Goal: Task Accomplishment & Management: Use online tool/utility

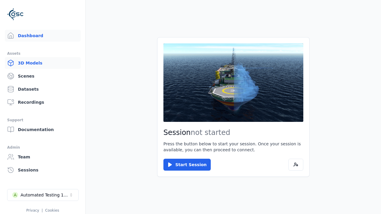
click at [43, 63] on link "3D Models" at bounding box center [43, 63] width 76 height 12
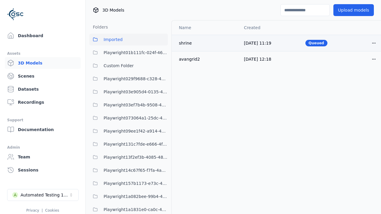
click at [373, 43] on html "Support Dashboard Assets 3D Models Scenes Datasets Recordings Support Documenta…" at bounding box center [190, 107] width 381 height 214
click at [360, 75] on div "Move" at bounding box center [360, 76] width 35 height 10
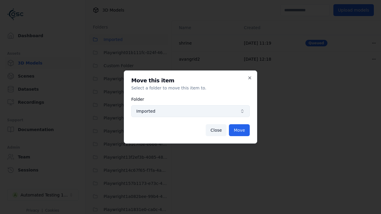
click at [190, 111] on span "Imported" at bounding box center [186, 111] width 101 height 6
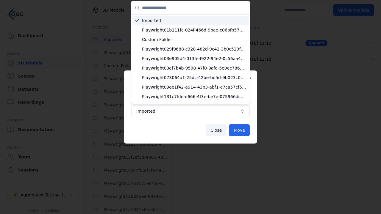
click at [194, 40] on span "Custom Folder" at bounding box center [194, 40] width 104 height 6
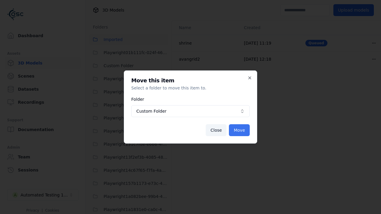
click at [239, 130] on button "Move" at bounding box center [239, 130] width 21 height 12
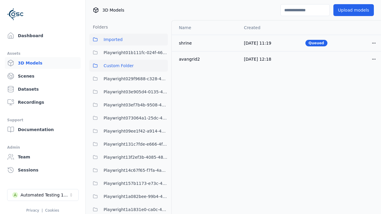
click at [128, 66] on span "Custom Folder" at bounding box center [118, 65] width 30 height 7
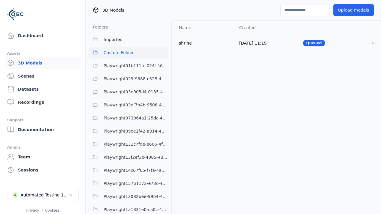
click at [128, 53] on span "Custom Folder" at bounding box center [118, 52] width 30 height 7
click at [373, 43] on html "Support Dashboard Assets 3D Models Scenes Datasets Recordings Support Documenta…" at bounding box center [190, 107] width 381 height 214
